Goal: Use online tool/utility: Utilize a website feature to perform a specific function

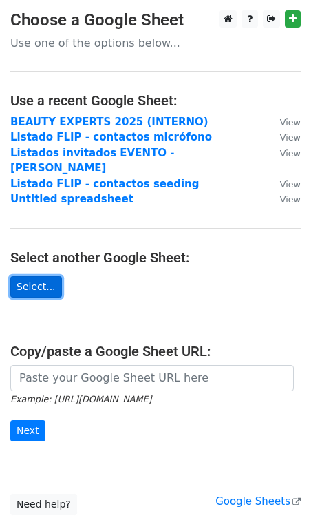
click at [48, 276] on link "Select..." at bounding box center [36, 286] width 52 height 21
click at [107, 291] on main "Choose a Google Sheet Use one of the options below... Use a recent Google Sheet…" at bounding box center [155, 262] width 311 height 505
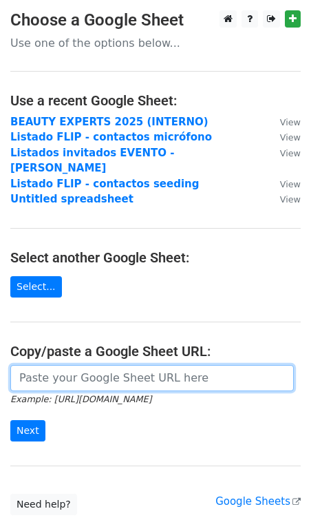
click at [92, 365] on input "url" at bounding box center [152, 378] width 284 height 26
paste input "https://docs.google.com/spreadsheets/d/1nRZoKuUe4oVc-rx_tNVDtj2I5jK5B6hO-2A8Gom…"
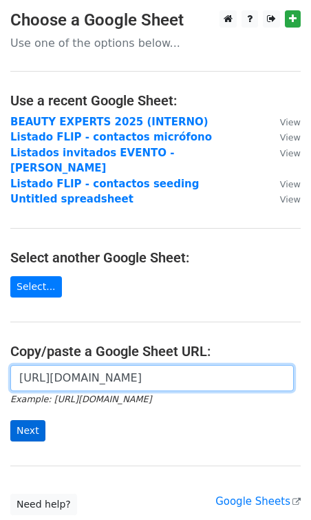
type input "https://docs.google.com/spreadsheets/d/1nRZoKuUe4oVc-rx_tNVDtj2I5jK5B6hO-2A8Gom…"
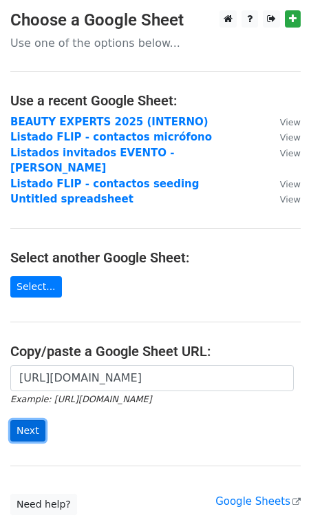
click at [25, 420] on input "Next" at bounding box center [27, 430] width 35 height 21
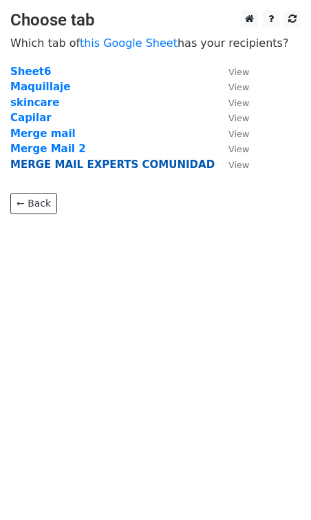
click at [92, 169] on strong "MERGE MAIL EXPERTS COMUNIDAD" at bounding box center [112, 164] width 205 height 12
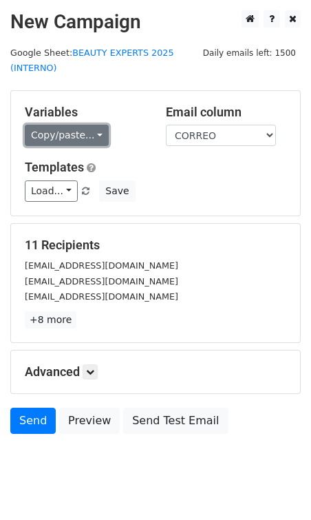
click at [64, 132] on link "Copy/paste..." at bounding box center [67, 135] width 84 height 21
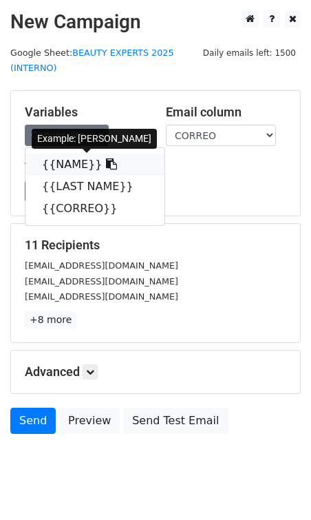
click at [76, 173] on link "{{NAME}}" at bounding box center [94, 165] width 139 height 22
